Goal: Task Accomplishment & Management: Manage account settings

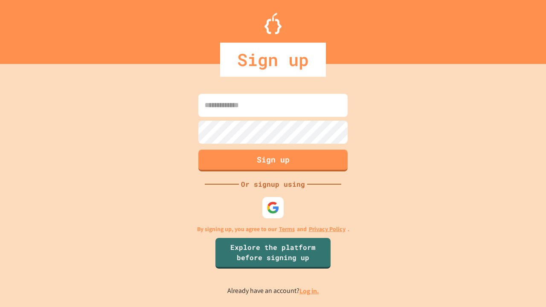
click at [310, 291] on link "Log in." at bounding box center [310, 291] width 20 height 9
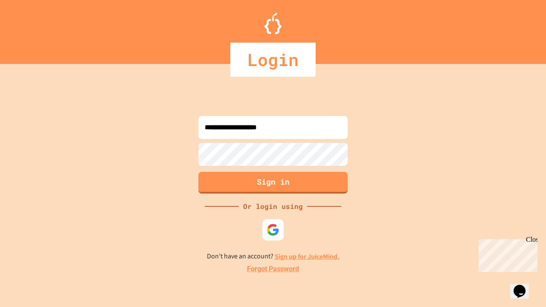
type input "**********"
